Goal: Task Accomplishment & Management: Complete application form

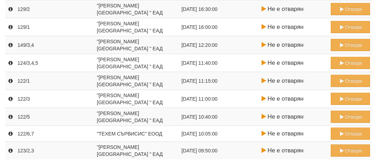
scroll to position [488, 0]
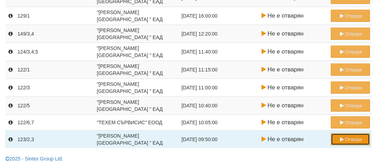
click at [352, 135] on button "Отвори" at bounding box center [350, 139] width 39 height 12
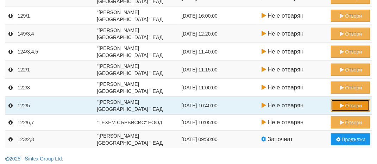
click at [352, 100] on button "Отвори" at bounding box center [350, 106] width 39 height 12
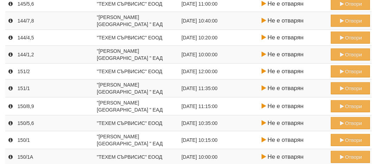
scroll to position [296, 0]
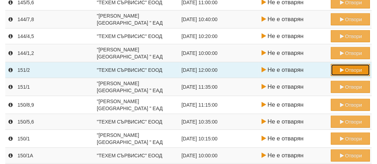
click at [351, 69] on button "Отвори" at bounding box center [350, 70] width 39 height 12
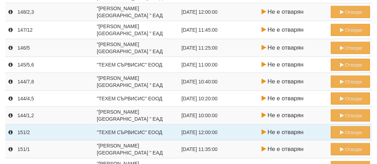
scroll to position [246, 0]
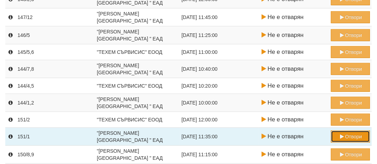
click at [350, 136] on button "Отвори" at bounding box center [350, 137] width 39 height 12
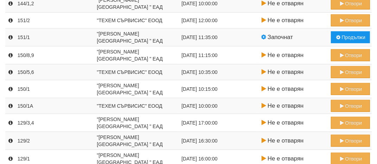
scroll to position [488, 0]
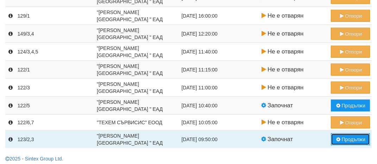
click at [350, 137] on button "Продължи" at bounding box center [350, 139] width 39 height 12
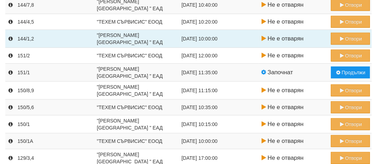
scroll to position [323, 0]
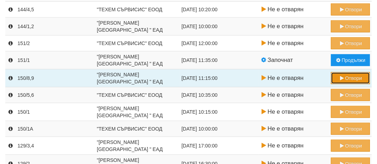
click at [348, 76] on button "Отвори" at bounding box center [350, 78] width 39 height 12
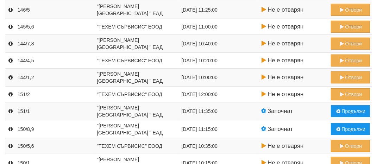
scroll to position [488, 0]
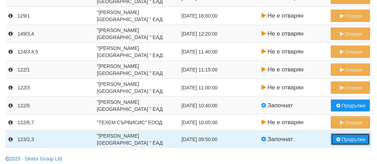
click at [347, 134] on button "Продължи" at bounding box center [350, 139] width 39 height 12
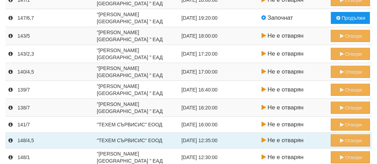
scroll to position [106, 0]
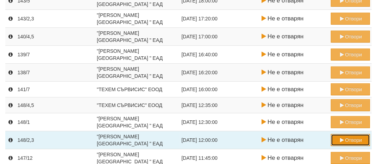
click at [351, 139] on button "Отвори" at bounding box center [350, 140] width 39 height 12
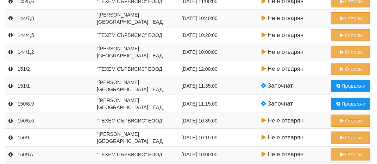
scroll to position [301, 0]
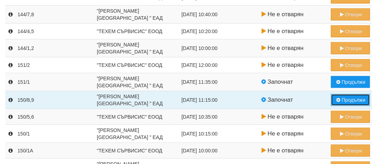
click at [346, 97] on button "Продължи" at bounding box center [350, 100] width 39 height 12
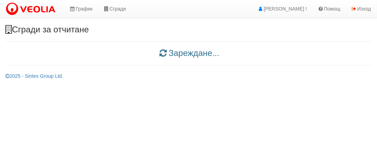
scroll to position [0, 0]
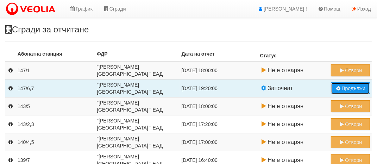
click at [350, 86] on button "Продължи" at bounding box center [350, 88] width 39 height 12
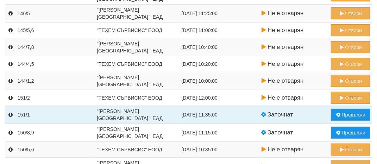
scroll to position [269, 0]
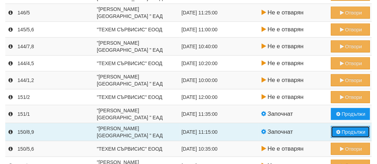
click at [350, 133] on button "Продължи" at bounding box center [350, 132] width 39 height 12
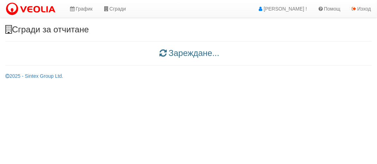
scroll to position [0, 0]
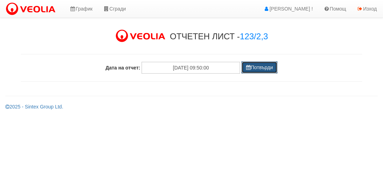
click at [259, 66] on button "Потвърди" at bounding box center [259, 68] width 36 height 12
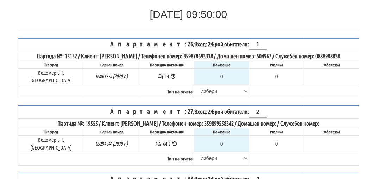
scroll to position [70, 0]
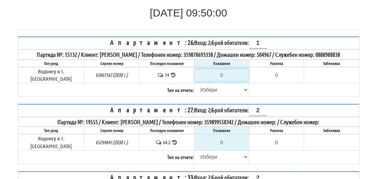
click at [221, 72] on input "0" at bounding box center [222, 75] width 54 height 12
type input "1"
type input "-13.000"
type input "14"
type input "0.000"
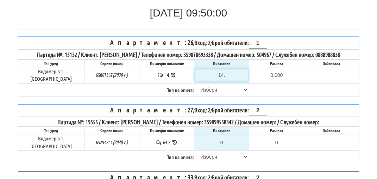
type input "14.2"
type input "0.200"
type input "14.2"
click at [204, 86] on select "Избери Визуален Телефон Бележка Неосигурен достъп Самоотчет Служебно Дистанцион…" at bounding box center [222, 90] width 54 height 12
select select "89c75930-9bfd-e511-80be-8d5a1dced85a"
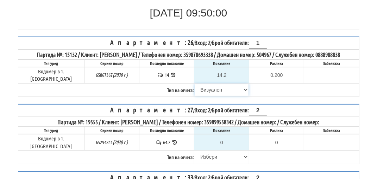
click at [195, 84] on select "Избери Визуален Телефон Бележка Неосигурен достъп Самоотчет Служебно Дистанцион…" at bounding box center [222, 90] width 54 height 12
click at [170, 72] on icon at bounding box center [173, 74] width 7 height 5
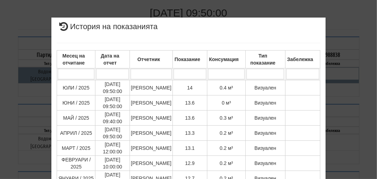
click at [348, 116] on div "× История на показанията Месец на отчитане Дата на отчет Отчетник Показание Кон…" at bounding box center [188, 173] width 341 height 347
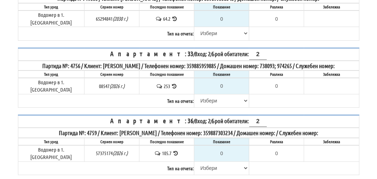
scroll to position [328, 0]
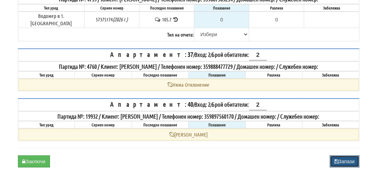
click at [340, 156] on button "Запази" at bounding box center [345, 162] width 30 height 12
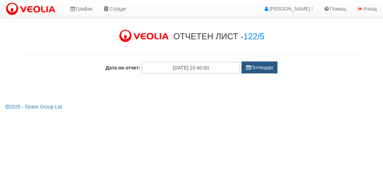
drag, startPoint x: 0, startPoint y: 0, endPoint x: 260, endPoint y: 71, distance: 270.0
click at [260, 71] on div "ОТЧЕТЕН ЛИСТ - 122/5 Дата на отчет: 29/08/2025 10:40:00 29/08/2025 10:40:00 Пот…" at bounding box center [191, 57] width 341 height 64
click at [260, 71] on button "Потвърди" at bounding box center [259, 68] width 36 height 12
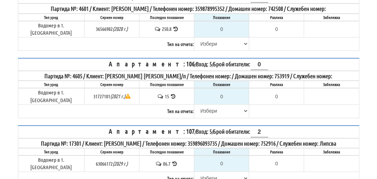
scroll to position [70, 0]
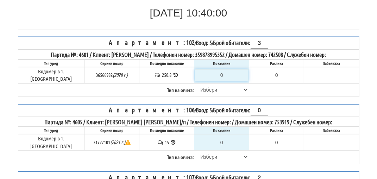
click at [223, 73] on input "0" at bounding box center [222, 75] width 54 height 12
click at [207, 86] on select "Избери Визуален Телефон Бележка Неосигурен достъп Самоотчет Служебно Дистанцион…" at bounding box center [222, 90] width 54 height 12
select select "89c75930-9bfd-e511-80be-8d5a1dced85a"
click at [195, 84] on select "Избери Визуален Телефон Бележка Неосигурен достъп Самоотчет Служебно Дистанцион…" at bounding box center [222, 90] width 54 height 12
click at [225, 71] on input "0" at bounding box center [222, 75] width 54 height 12
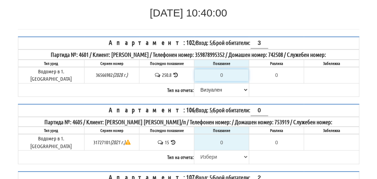
type input "2"
type input "-248.800"
type input "25"
type input "-225.800"
type input "254"
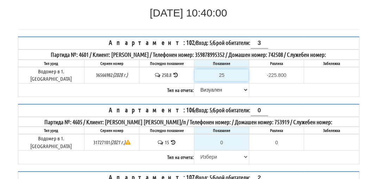
type input "3.200"
type input "254"
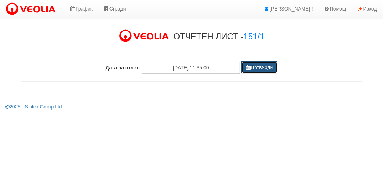
click at [265, 70] on button "Потвърди" at bounding box center [259, 68] width 36 height 12
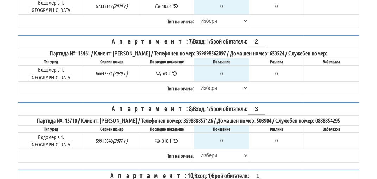
scroll to position [141, 0]
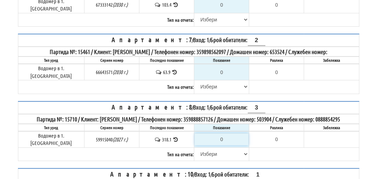
click at [220, 134] on input "0" at bounding box center [222, 140] width 54 height 12
type input "3"
type input "-315.100"
type input "32"
type input "-286.100"
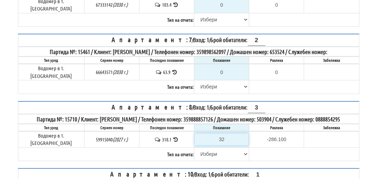
type input "321"
type input "2.900"
type input "3218"
type input "2899.900"
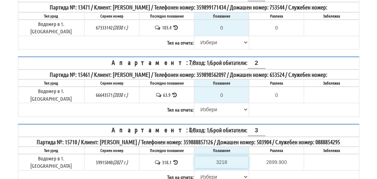
scroll to position [106, 0]
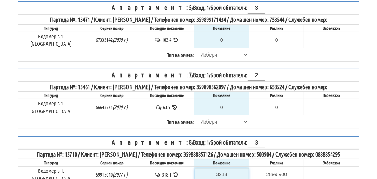
click at [220, 169] on input "3218" at bounding box center [222, 175] width 54 height 12
type input "321.8"
type input "3.7"
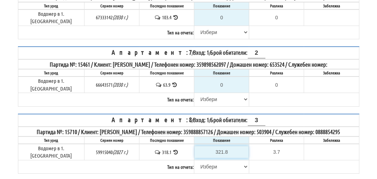
scroll to position [141, 0]
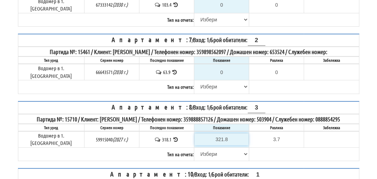
type input "321.8"
click at [205, 149] on select "Избери Визуален Телефон Бележка Неосигурен достъп Самоотчет Служебно Дистанцион…" at bounding box center [222, 155] width 54 height 12
select select "89c75930-9bfd-e511-80be-8d5a1dced85a"
click at [195, 149] on select "Избери Визуален Телефон Бележка Неосигурен достъп Самоотчет Служебно Дистанцион…" at bounding box center [222, 155] width 54 height 12
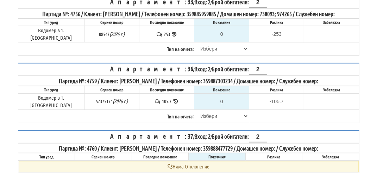
scroll to position [211, 0]
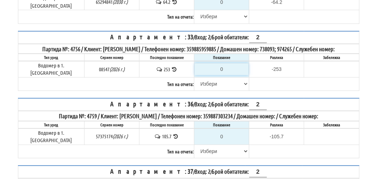
click at [221, 63] on input "0" at bounding box center [222, 69] width 54 height 12
type input "2"
type input "-251.000"
type input "25"
type input "-228.000"
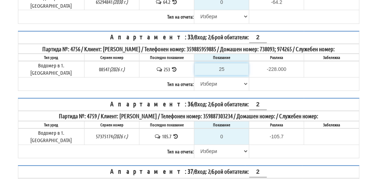
type input "256"
type input "3.000"
type input "256.6"
type input "3.600"
type input "256.6"
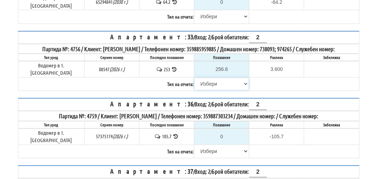
click at [210, 78] on select "[PERSON_NAME] Телефон Бележка Неосигурен достъп Самоотчет Служебно Дистанционен" at bounding box center [222, 84] width 54 height 12
select select "89c75930-9bfd-e511-80be-8d5a1dced85a"
click at [195, 78] on select "[PERSON_NAME] Телефон Бележка Неосигурен достъп Самоотчет Служебно Дистанционен" at bounding box center [222, 84] width 54 height 12
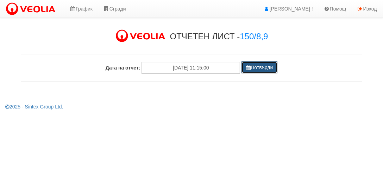
click at [259, 64] on button "Потвърди" at bounding box center [259, 68] width 36 height 12
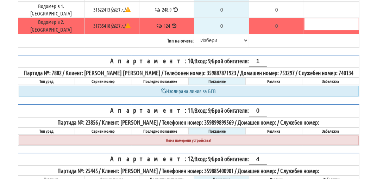
scroll to position [1763, 0]
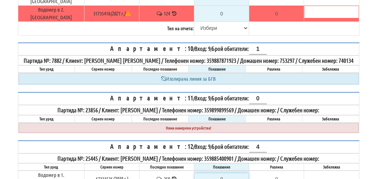
click at [221, 174] on input "0" at bounding box center [222, 180] width 54 height 12
type input "2"
type input "-257.000"
type input "26"
type input "-233.000"
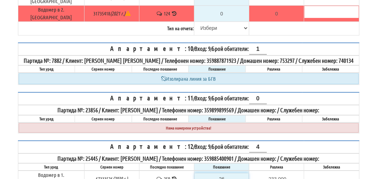
type input "260"
type input "1.000"
type input "260"
type input "2"
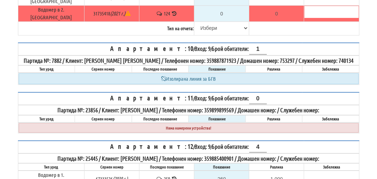
type input "-260.000"
type input "26"
type input "-236.000"
type input "264"
type input "2.000"
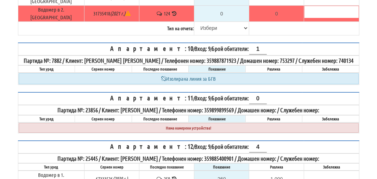
type input "264"
select select "89c75930-9bfd-e511-80be-8d5a1dced85a"
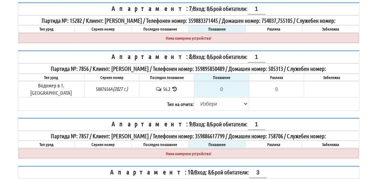
scroll to position [393, 0]
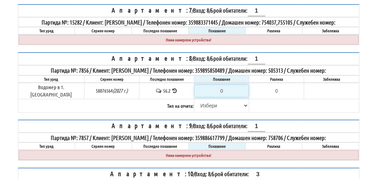
click at [220, 85] on input "0" at bounding box center [222, 91] width 54 height 12
type input "5"
type input "-51.200"
type input "56"
type input "-0.200"
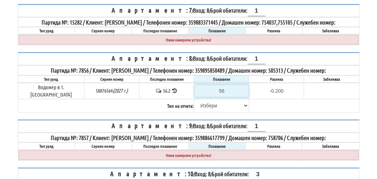
type input "5"
type input "-51.200"
type input "57"
type input "0.800"
type input "57"
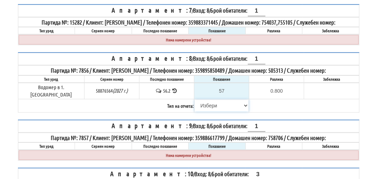
click at [204, 100] on select "Избери Визуален Телефон Бележка Неосигурен достъп Самоотчет Служебно Дистанцион…" at bounding box center [222, 106] width 54 height 12
click at [209, 100] on select "Избери Визуален Телефон Бележка Неосигурен достъп Самоотчет Служебно Дистанцион…" at bounding box center [222, 106] width 54 height 12
click at [201, 100] on select "Избери Визуален Телефон Бележка Неосигурен достъп Самоотчет Служебно Дистанцион…" at bounding box center [222, 106] width 54 height 12
select select "89c75930-9bfd-e511-80be-8d5a1dced85a"
click at [195, 100] on select "Избери Визуален Телефон Бележка Неосигурен достъп Самоотчет Служебно Дистанцион…" at bounding box center [222, 106] width 54 height 12
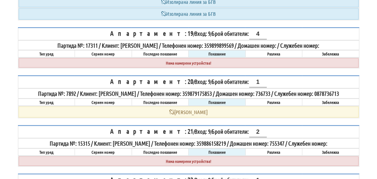
scroll to position [2435, 0]
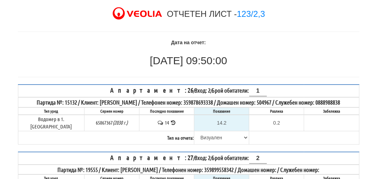
scroll to position [70, 0]
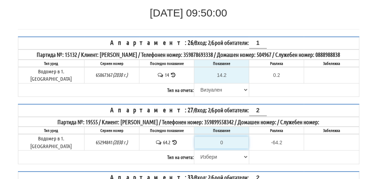
click at [220, 137] on input "0" at bounding box center [222, 143] width 54 height 12
type input "6"
type input "-58.200"
type input "65"
type input "0.800"
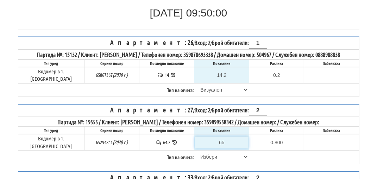
type input "65"
click at [200, 151] on select "[PERSON_NAME] Телефон Бележка Неосигурен достъп Самоотчет Служебно Дистанционен" at bounding box center [222, 157] width 54 height 12
select select "89c75930-9bfd-e511-80be-8d5a1dced85a"
click at [195, 151] on select "[PERSON_NAME] Телефон Бележка Неосигурен достъп Самоотчет Служебно Дистанционен" at bounding box center [222, 157] width 54 height 12
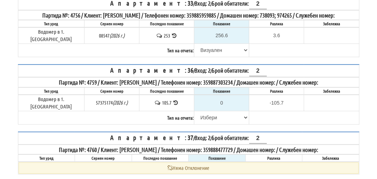
scroll to position [241, 0]
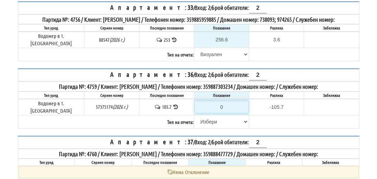
click at [221, 101] on input "0" at bounding box center [222, 107] width 54 height 12
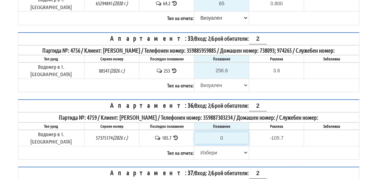
scroll to position [206, 0]
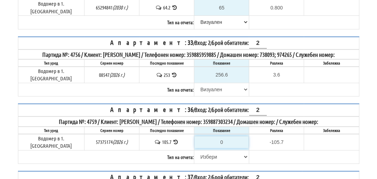
type input "1"
type input "-104.700"
type input "10"
type input "-95.700"
type input "106"
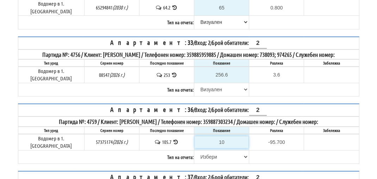
type input "0.300"
type input "106.4"
type input "0.7"
type input "106.4"
click at [200, 151] on select "[PERSON_NAME] Телефон Бележка Неосигурен достъп Самоотчет Служебно Дистанционен" at bounding box center [222, 157] width 54 height 12
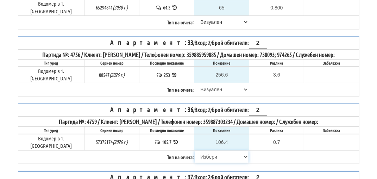
select select "89c75930-9bfd-e511-80be-8d5a1dced85a"
click at [195, 151] on select "[PERSON_NAME] Телефон Бележка Неосигурен достъп Самоотчет Служебно Дистанционен" at bounding box center [222, 157] width 54 height 12
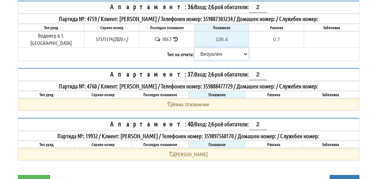
scroll to position [311, 0]
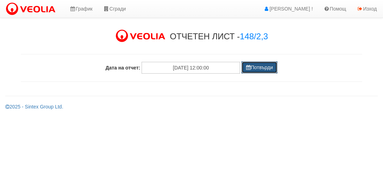
click at [267, 68] on button "Потвърди" at bounding box center [259, 68] width 36 height 12
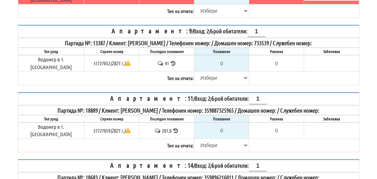
scroll to position [352, 0]
click at [220, 125] on input "0" at bounding box center [222, 131] width 54 height 12
type input "2"
type input "-279.800"
type input "28"
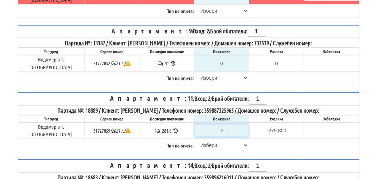
type input "-253.800"
type input "283"
type input "1.200"
type input "283.4"
type input "1.6"
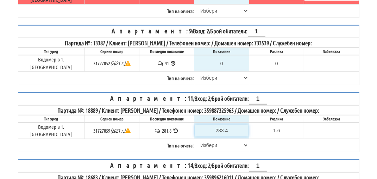
type input "283.4"
click at [201, 140] on select "[PERSON_NAME] Телефон Бележка Неосигурен достъп Самоотчет Служебно Дистанционен" at bounding box center [222, 146] width 54 height 12
select select "89c75930-9bfd-e511-80be-8d5a1dced85a"
click at [195, 140] on select "[PERSON_NAME] Телефон Бележка Неосигурен достъп Самоотчет Служебно Дистанционен" at bounding box center [222, 146] width 54 height 12
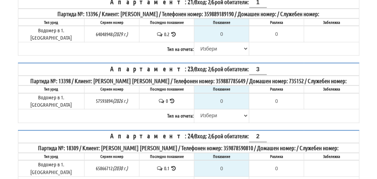
scroll to position [871, 0]
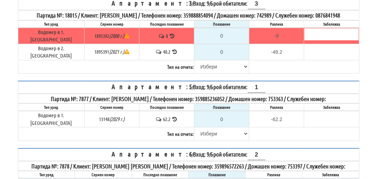
scroll to position [317, 0]
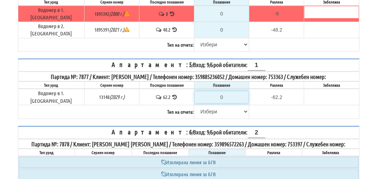
click at [220, 95] on input "0" at bounding box center [222, 98] width 54 height 12
type input "6"
type input "-56.200"
type input "64"
type input "1.800"
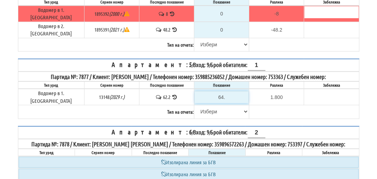
type input "64.3"
type input "2.1"
type input "64.3"
click at [206, 109] on select "Избери Визуален Телефон Бележка Неосигурен достъп Самоотчет Служебно Дистанцион…" at bounding box center [222, 112] width 54 height 12
select select "89c75930-9bfd-e511-80be-8d5a1dced85a"
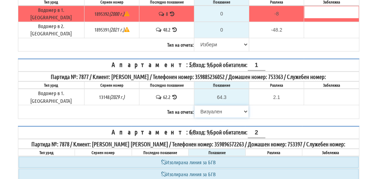
click at [195, 106] on select "Избери Визуален Телефон Бележка Неосигурен достъп Самоотчет Служебно Дистанцион…" at bounding box center [222, 112] width 54 height 12
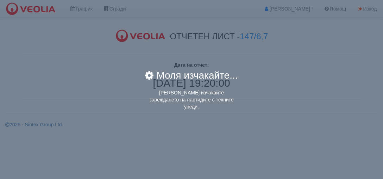
click at [253, 72] on div "× Моля изчакайте... Моля изчакайте зареждането на партидите с техните уреди." at bounding box center [191, 57] width 341 height 114
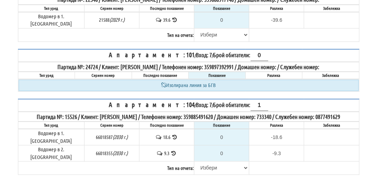
scroll to position [1274, 0]
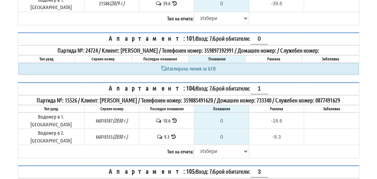
type input "2"
type input "-215.500"
type input "21"
type input "-196.500"
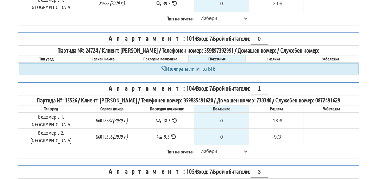
type input "218"
type input "0.500"
type input "218.2"
type input "0.7"
type input "218.2"
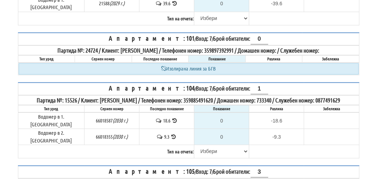
select select "89c75930-9bfd-e511-80be-8d5a1dced85a"
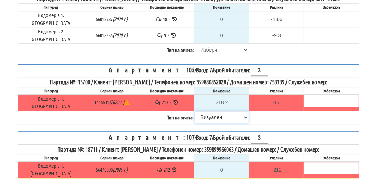
scroll to position [1430, 0]
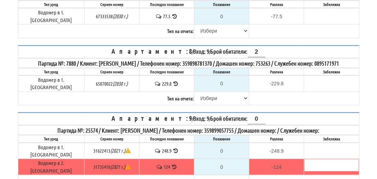
scroll to position [528, 0]
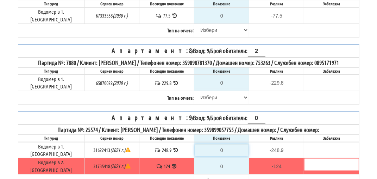
type input "1"
type input "-247.900"
type input "12"
type input "-236.900"
type input "124"
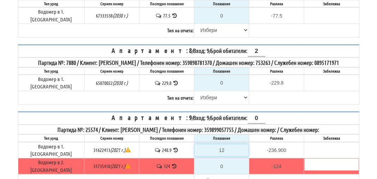
type input "-124.900"
type input "124"
click at [217, 161] on input "0" at bounding box center [222, 167] width 54 height 12
type input "1"
type input "-123.000"
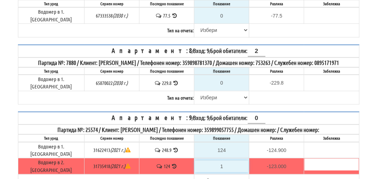
type input "12"
type input "-112.000"
type input "124"
type input "0.000"
type input "124"
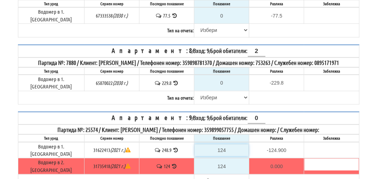
click at [225, 145] on input "124" at bounding box center [222, 151] width 54 height 12
type input "2"
type input "-246.900"
type input "24"
type input "-224.900"
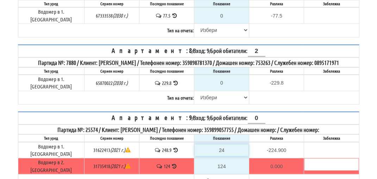
type input "248"
type input "-0.900"
type input "248.9"
type input "0.0"
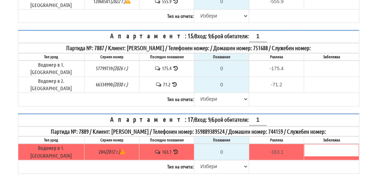
scroll to position [985, 0]
